Goal: Task Accomplishment & Management: Manage account settings

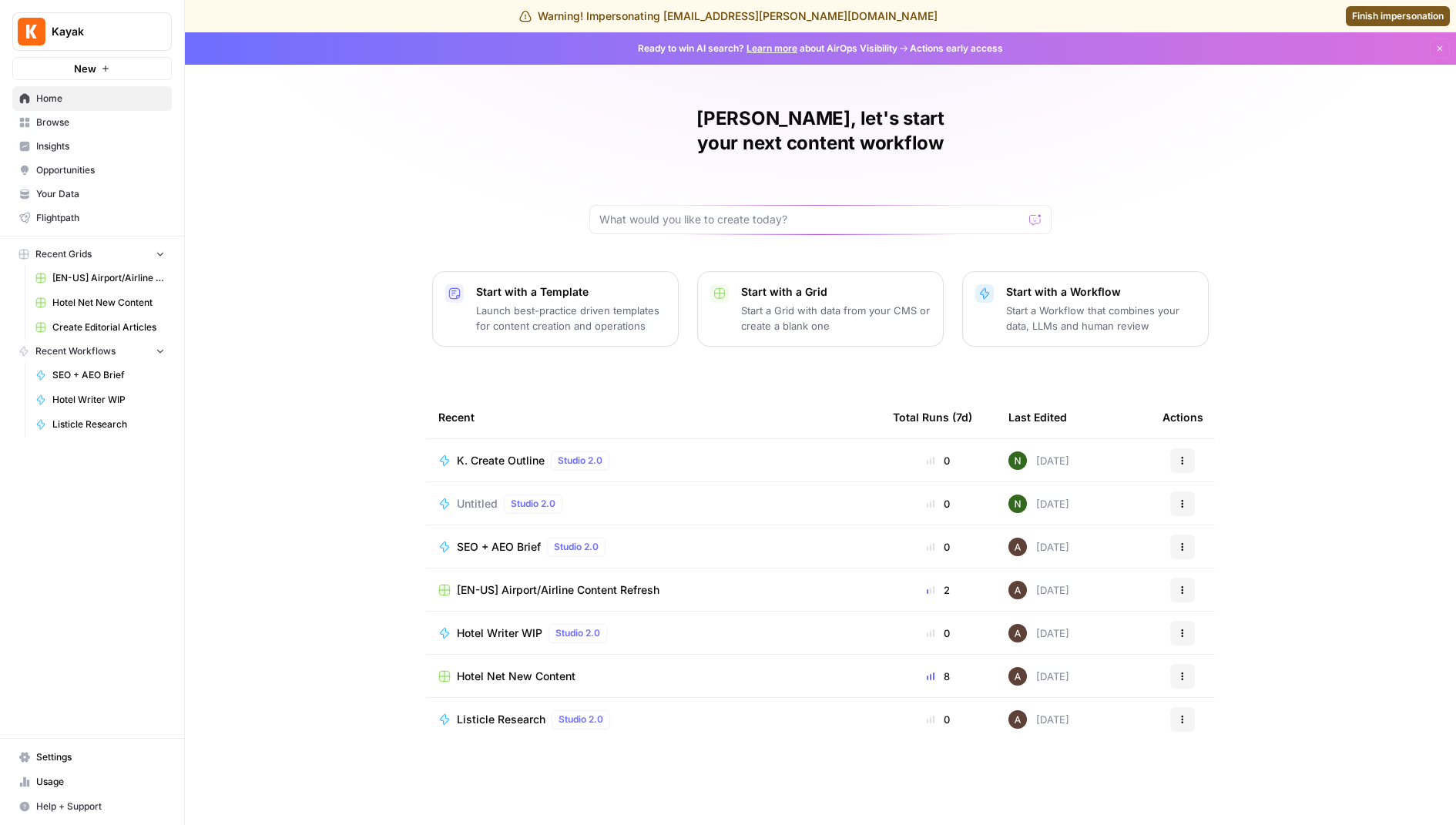
click at [84, 761] on span "Settings" at bounding box center [101, 757] width 129 height 14
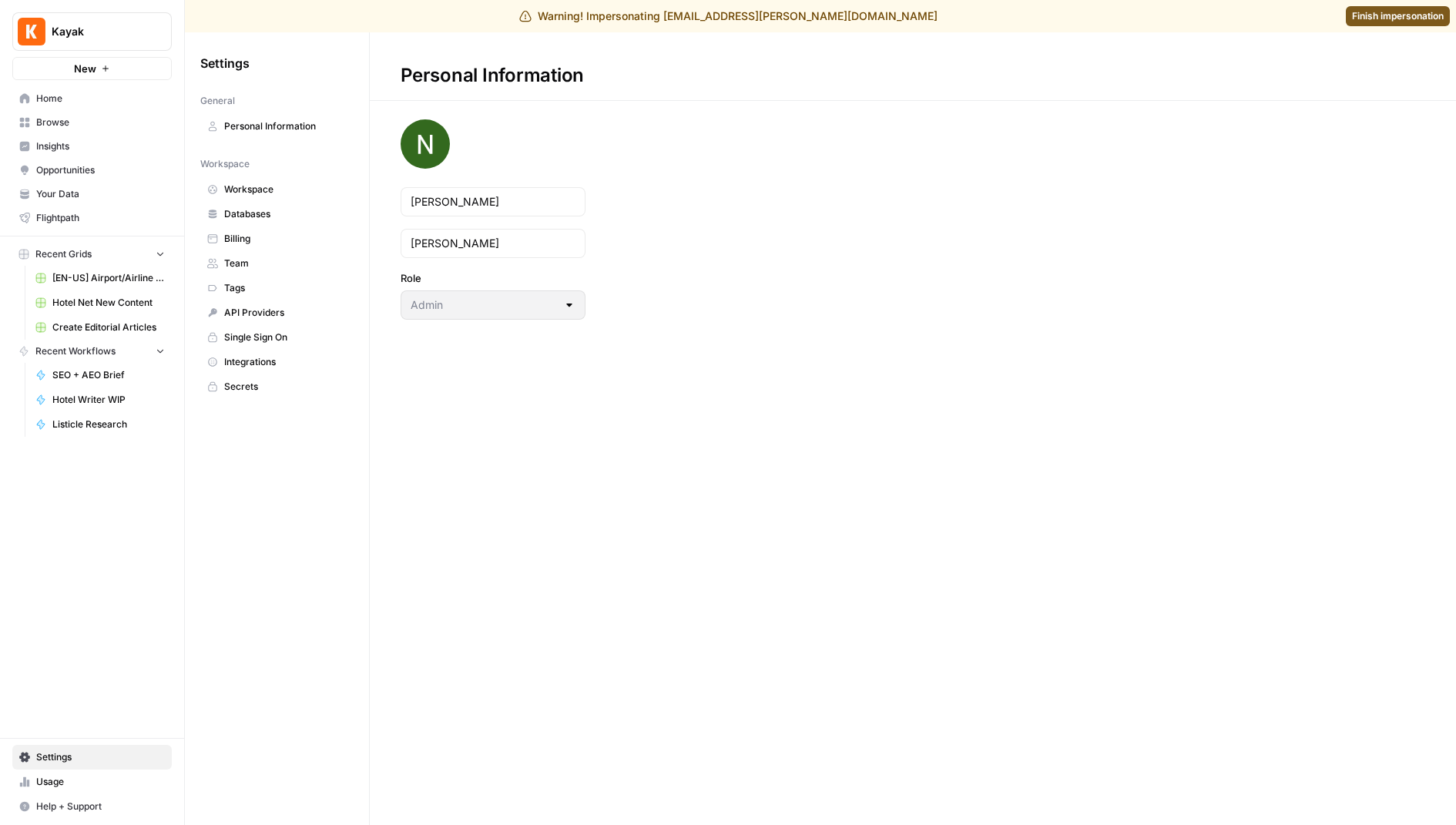
click at [266, 266] on span "Team" at bounding box center [286, 263] width 123 height 14
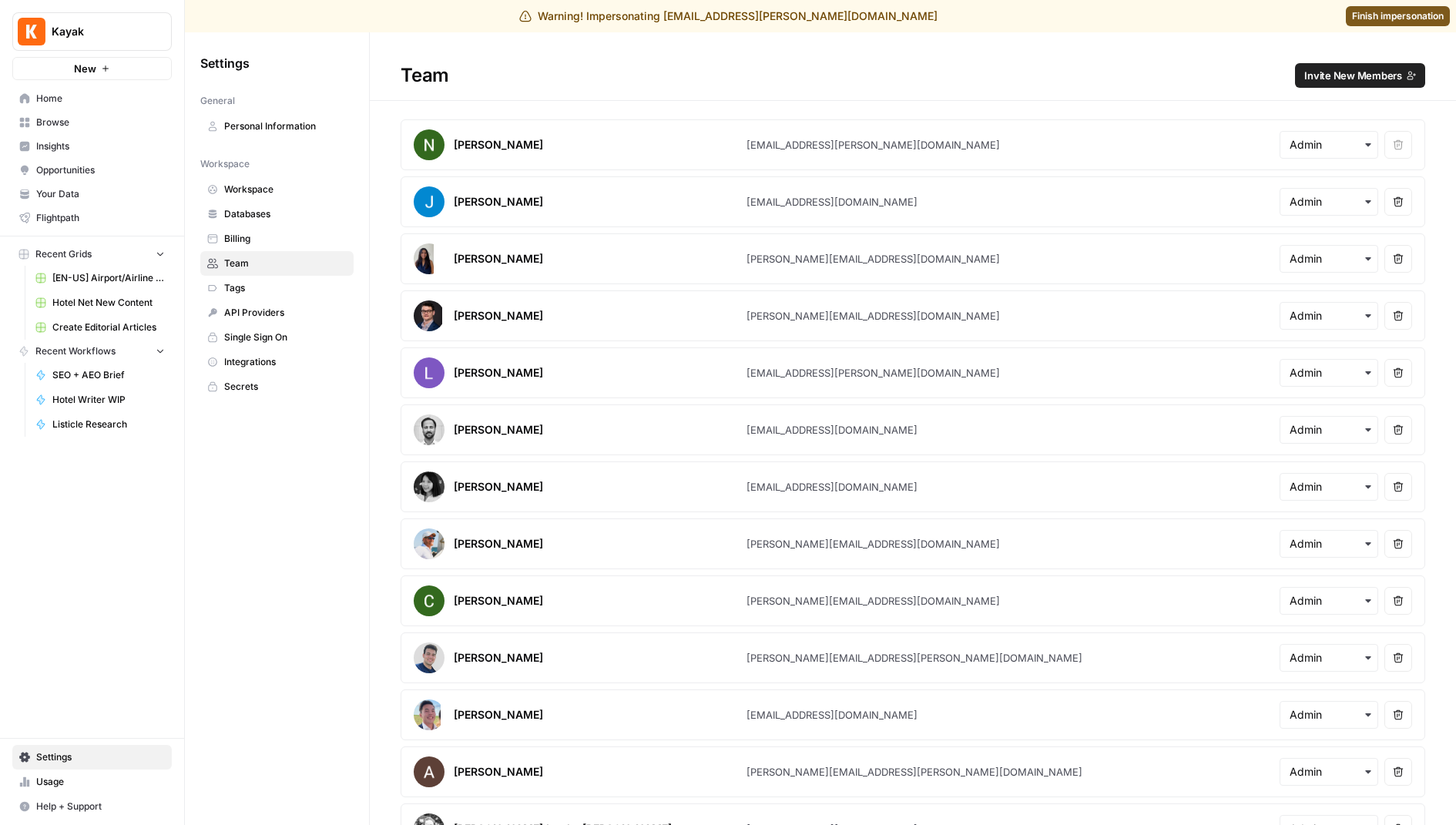
click at [1379, 64] on button "Invite New Members" at bounding box center [1360, 76] width 130 height 25
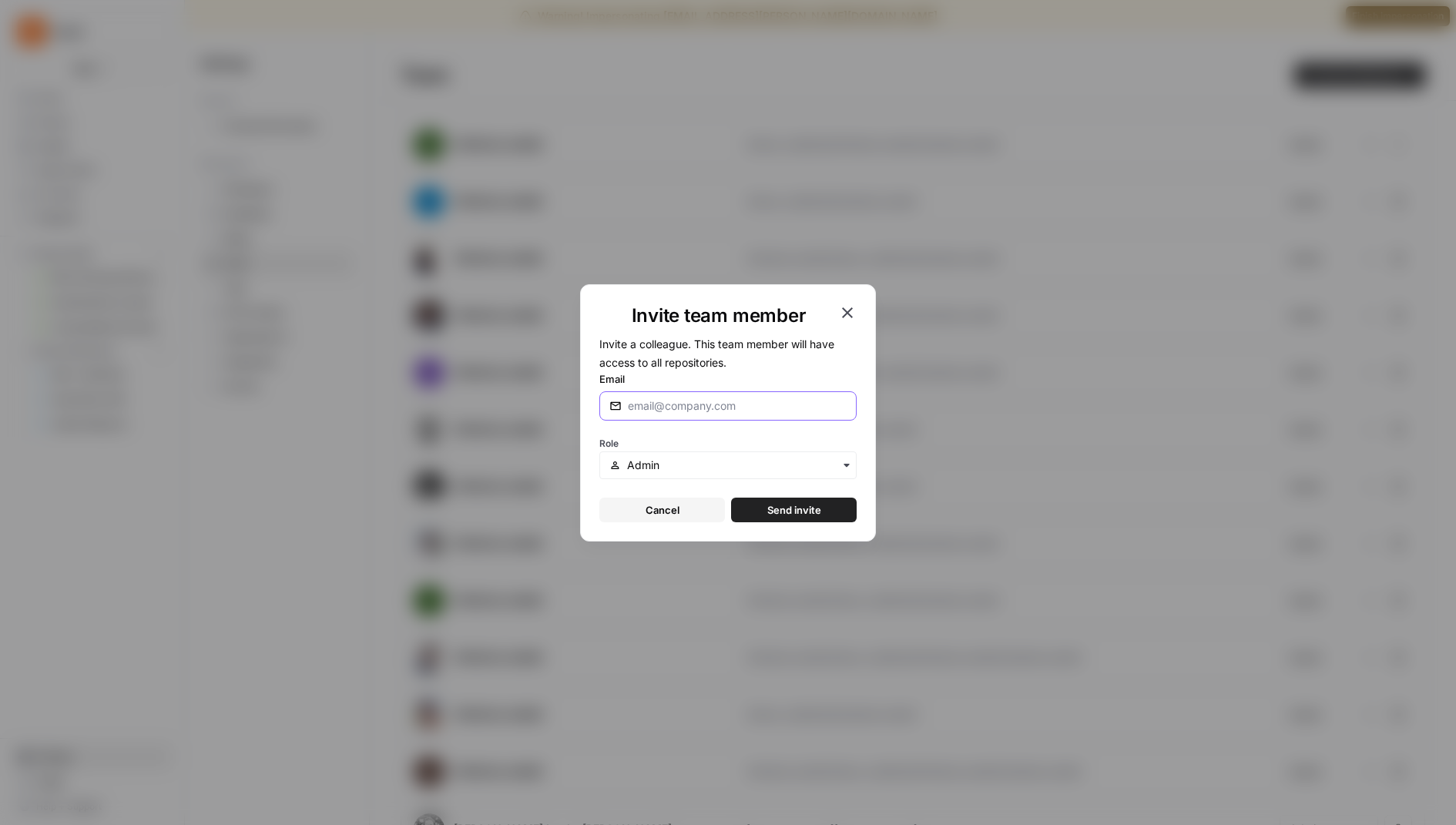
click at [684, 398] on input "Email" at bounding box center [737, 405] width 219 height 15
type input "[PERSON_NAME][EMAIL_ADDRESS][DOMAIN_NAME]"
click at [781, 509] on span "Send invite" at bounding box center [794, 509] width 54 height 15
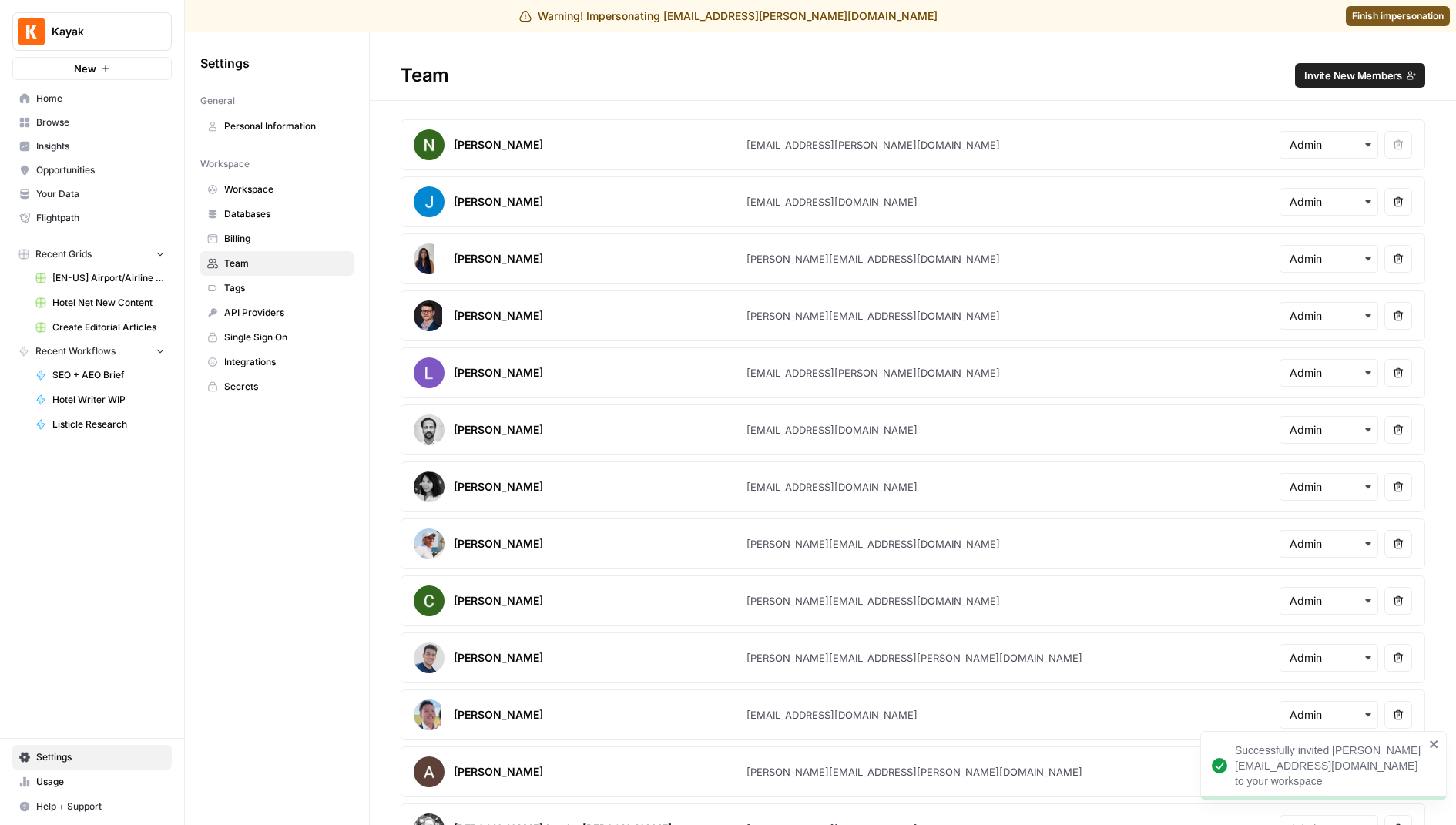
click at [1399, 77] on span "Invite New Members" at bounding box center [1353, 75] width 98 height 15
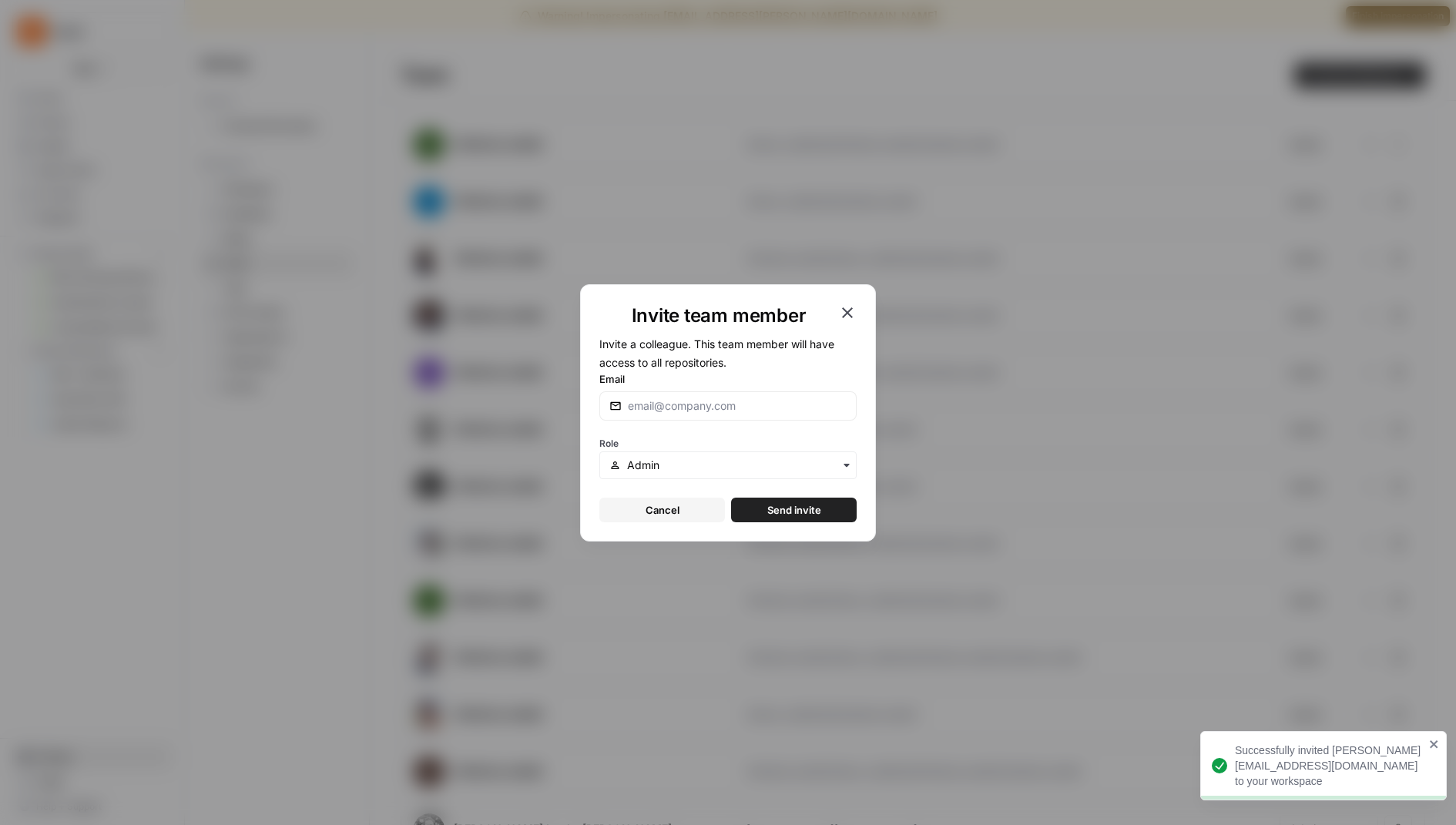
click at [695, 397] on div at bounding box center [727, 406] width 257 height 29
type input "[PERSON_NAME][EMAIL_ADDRESS][DOMAIN_NAME]"
click at [758, 507] on button "Send invite" at bounding box center [793, 510] width 125 height 25
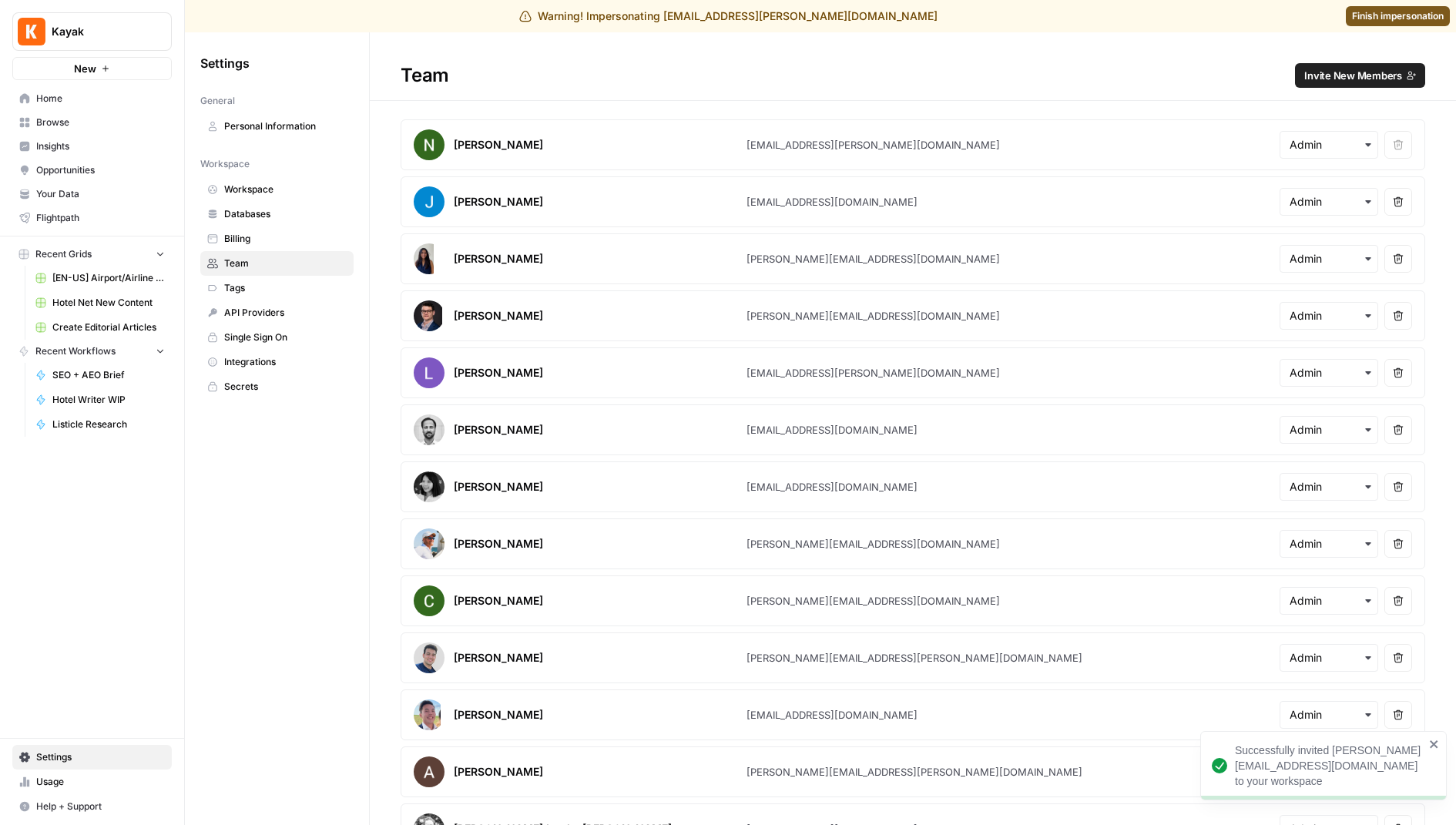
click at [1348, 74] on span "Invite New Members" at bounding box center [1353, 75] width 98 height 15
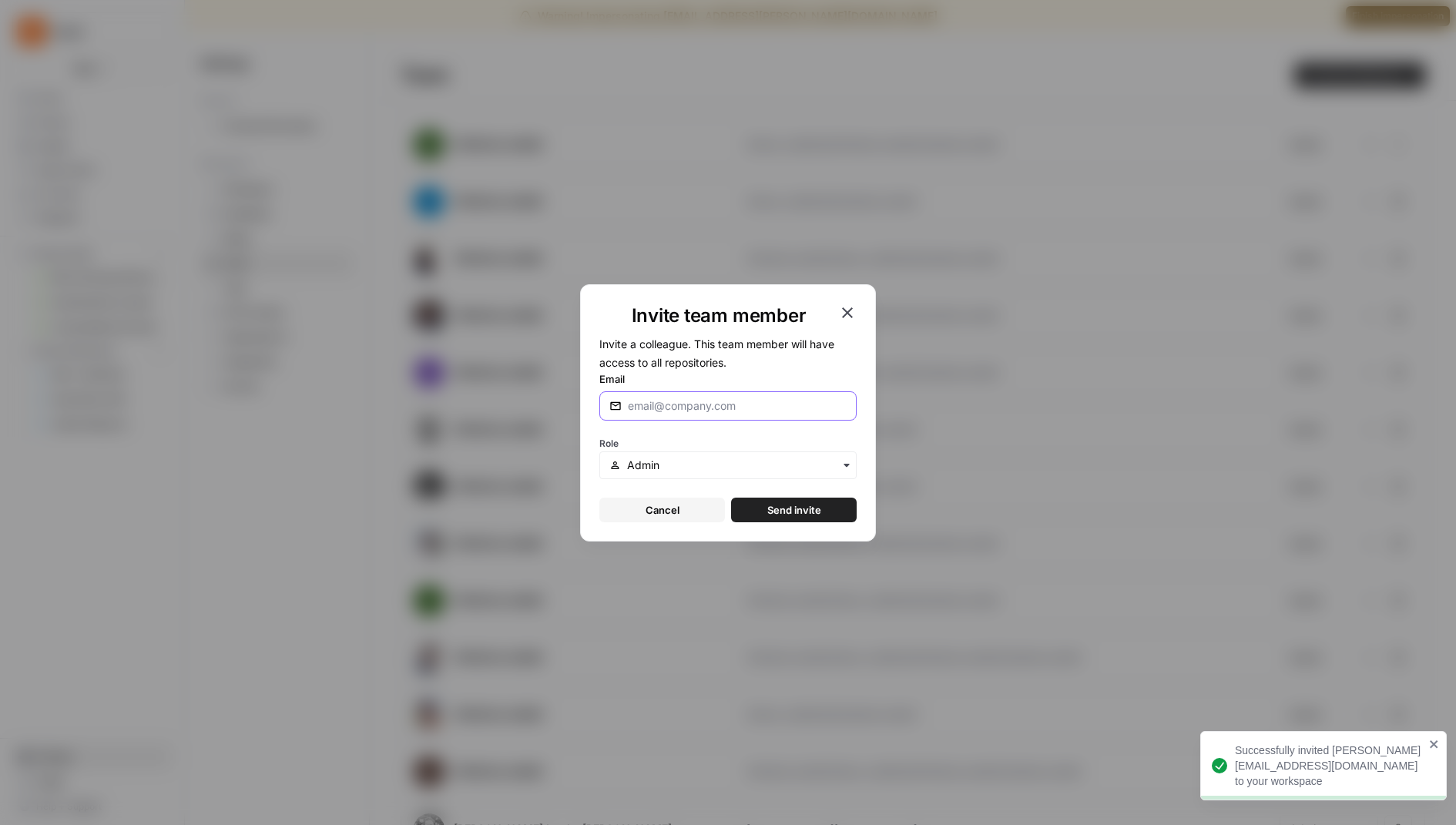
click at [635, 401] on input "Email" at bounding box center [737, 405] width 219 height 15
type input "[PERSON_NAME][EMAIL_ADDRESS][DOMAIN_NAME]"
click at [775, 505] on span "Send invite" at bounding box center [794, 509] width 54 height 15
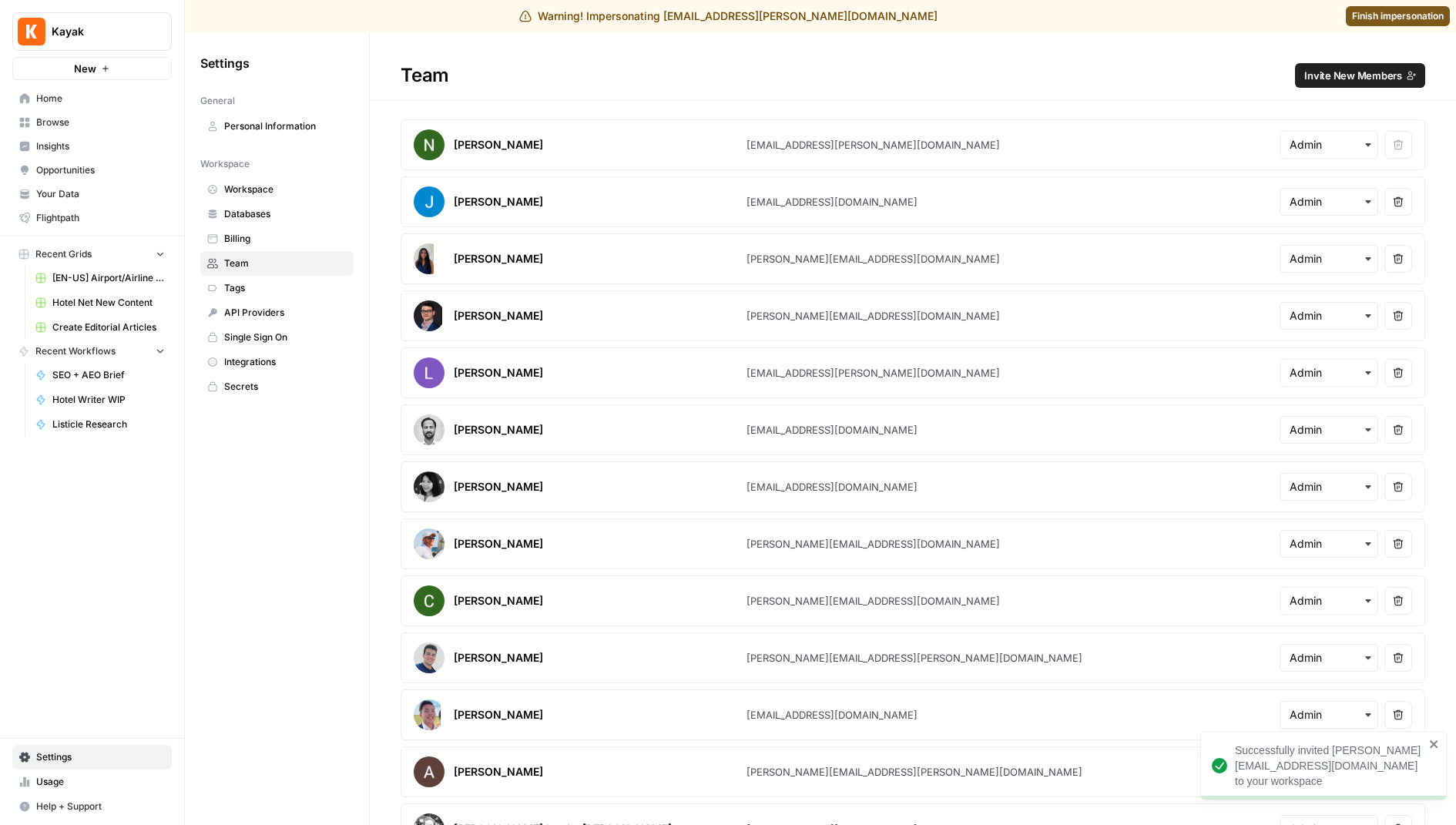
click at [1375, 16] on span "Finish impersonation" at bounding box center [1397, 16] width 92 height 14
